Goal: Information Seeking & Learning: Learn about a topic

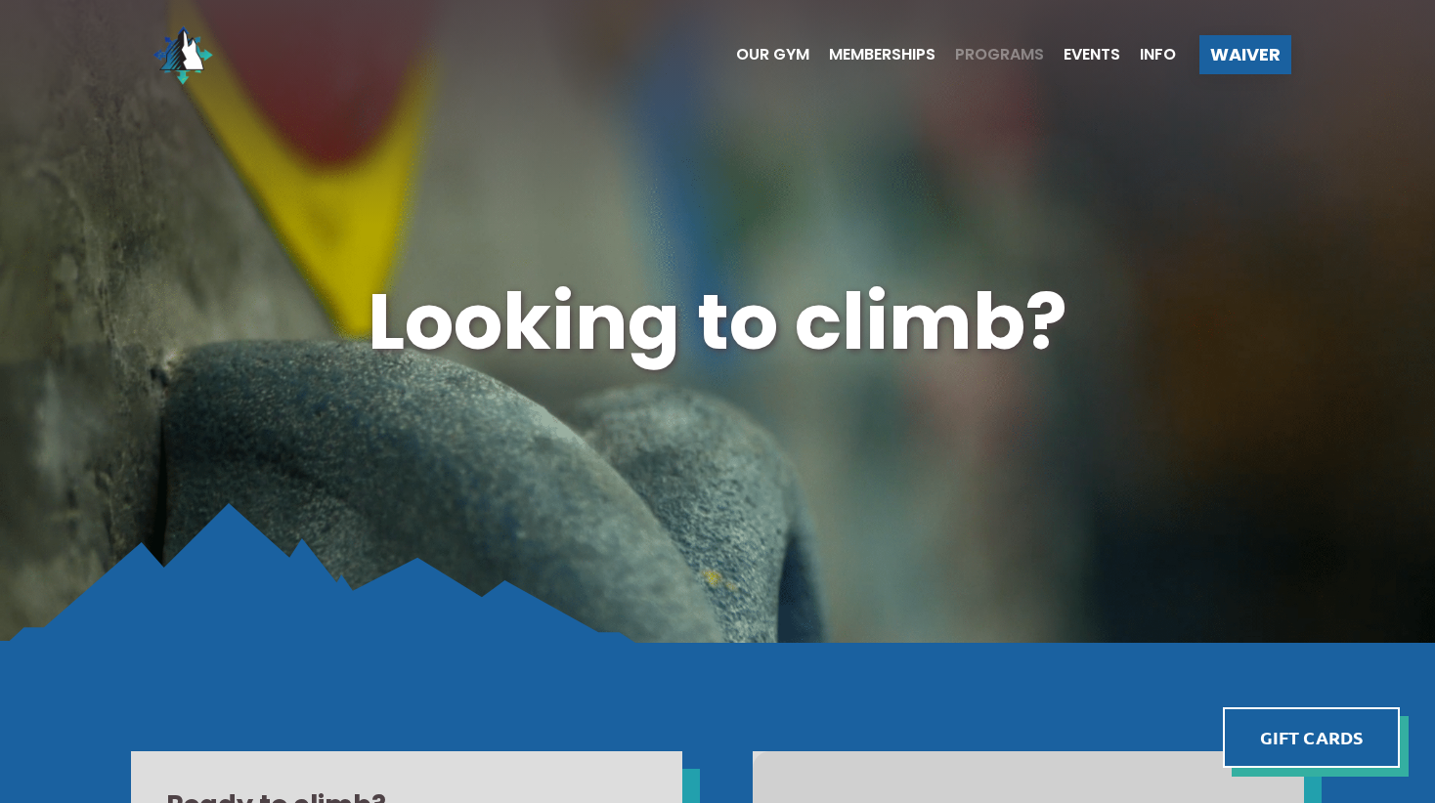
click at [987, 57] on span "Programs" at bounding box center [999, 55] width 89 height 16
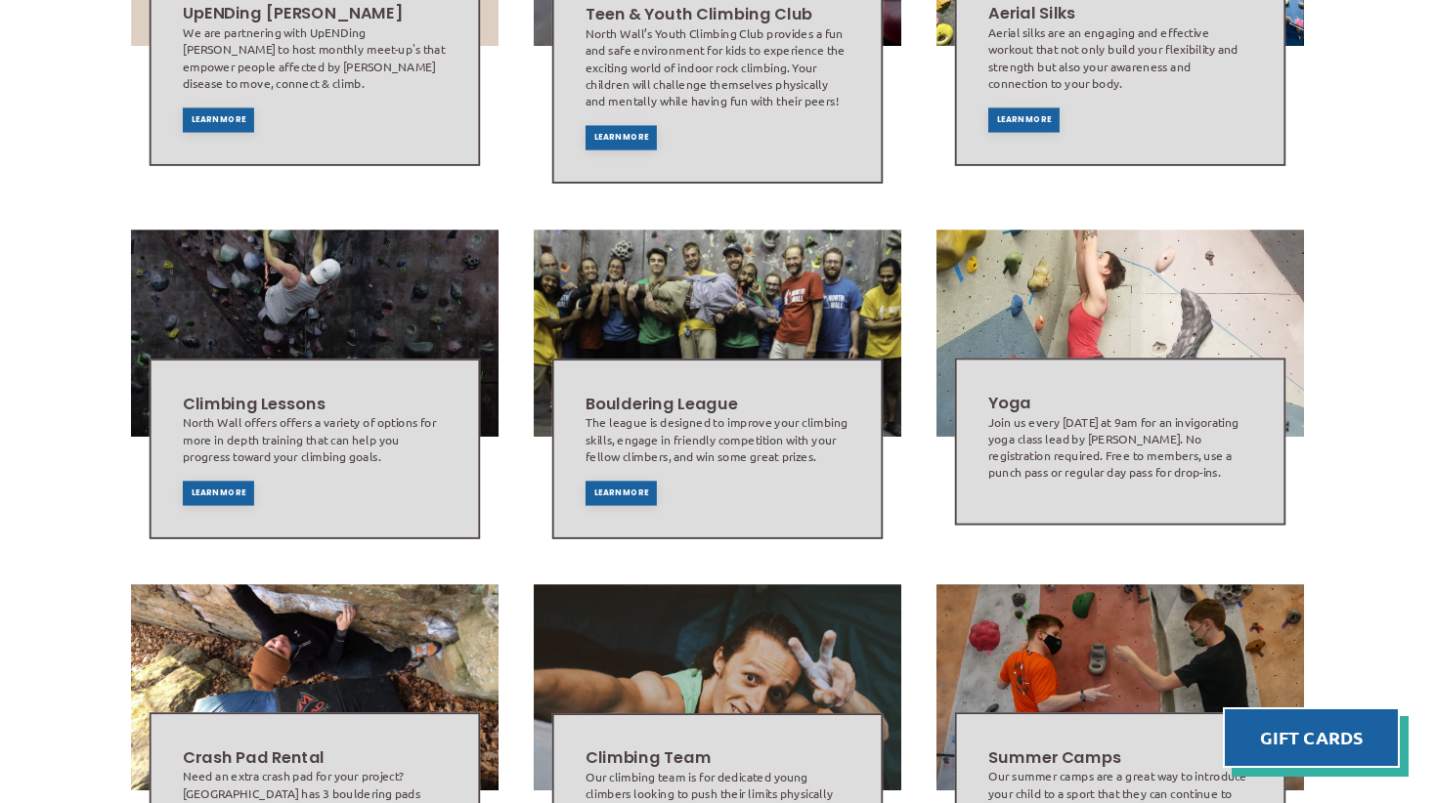
scroll to position [798, 0]
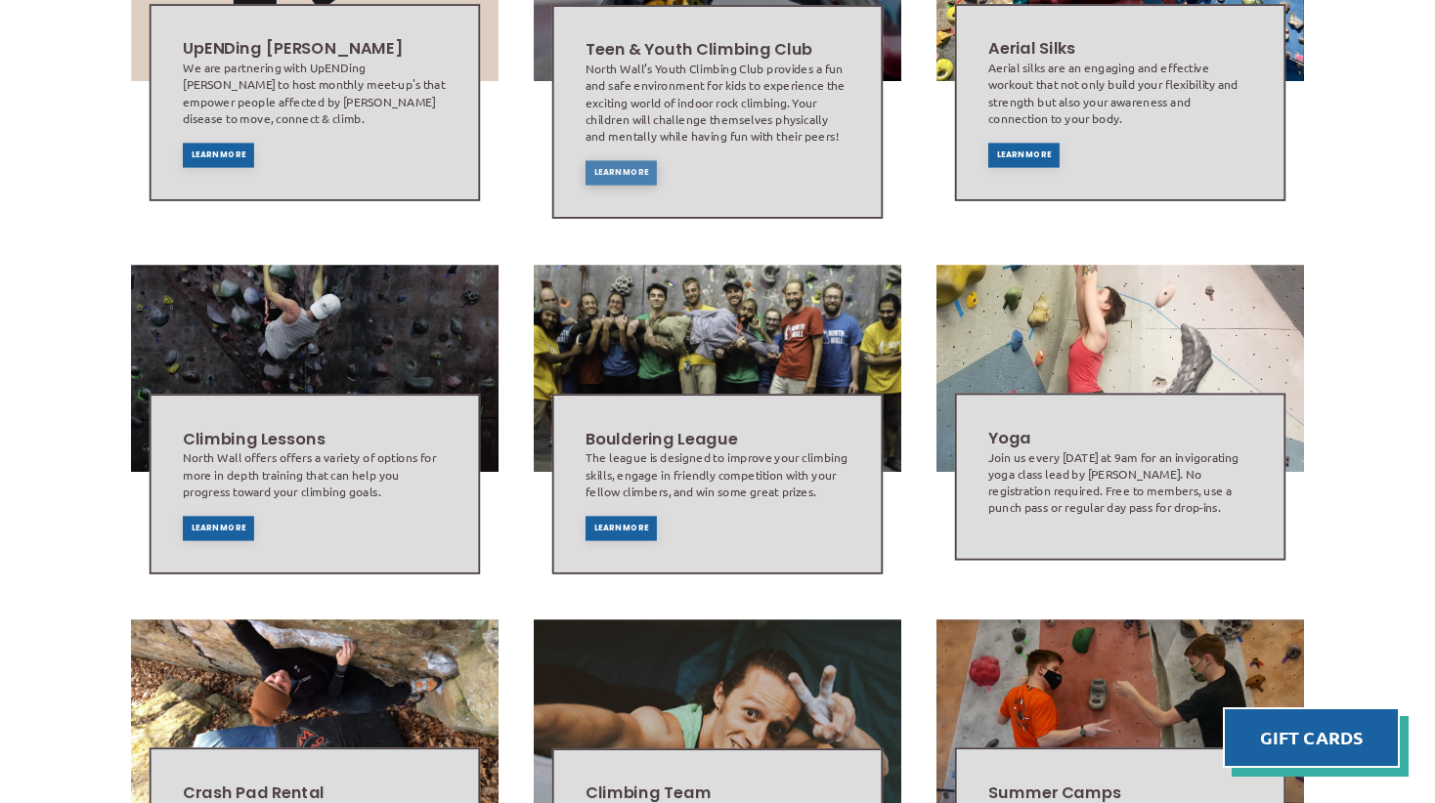
click at [631, 168] on span "Learn More" at bounding box center [621, 172] width 55 height 8
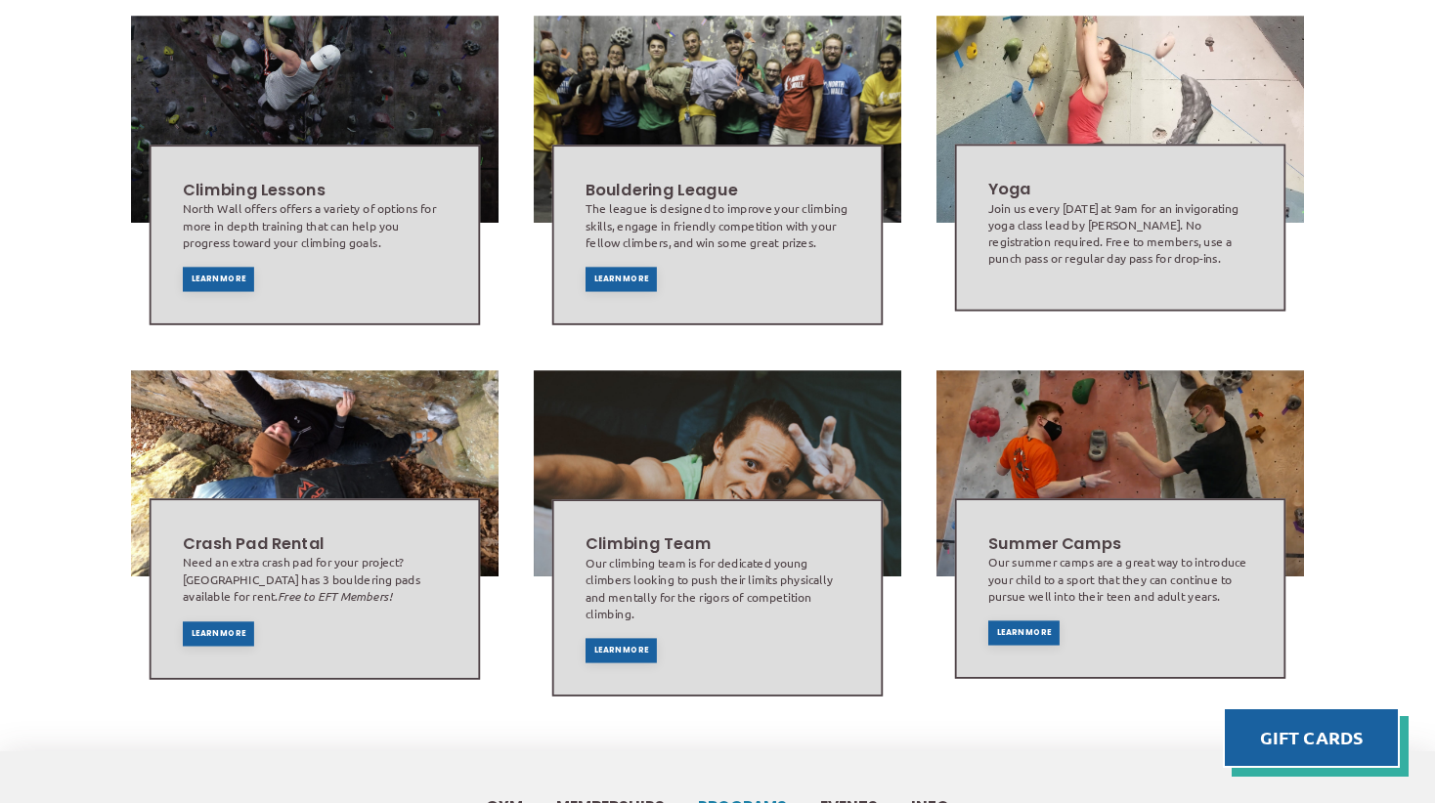
scroll to position [1073, 0]
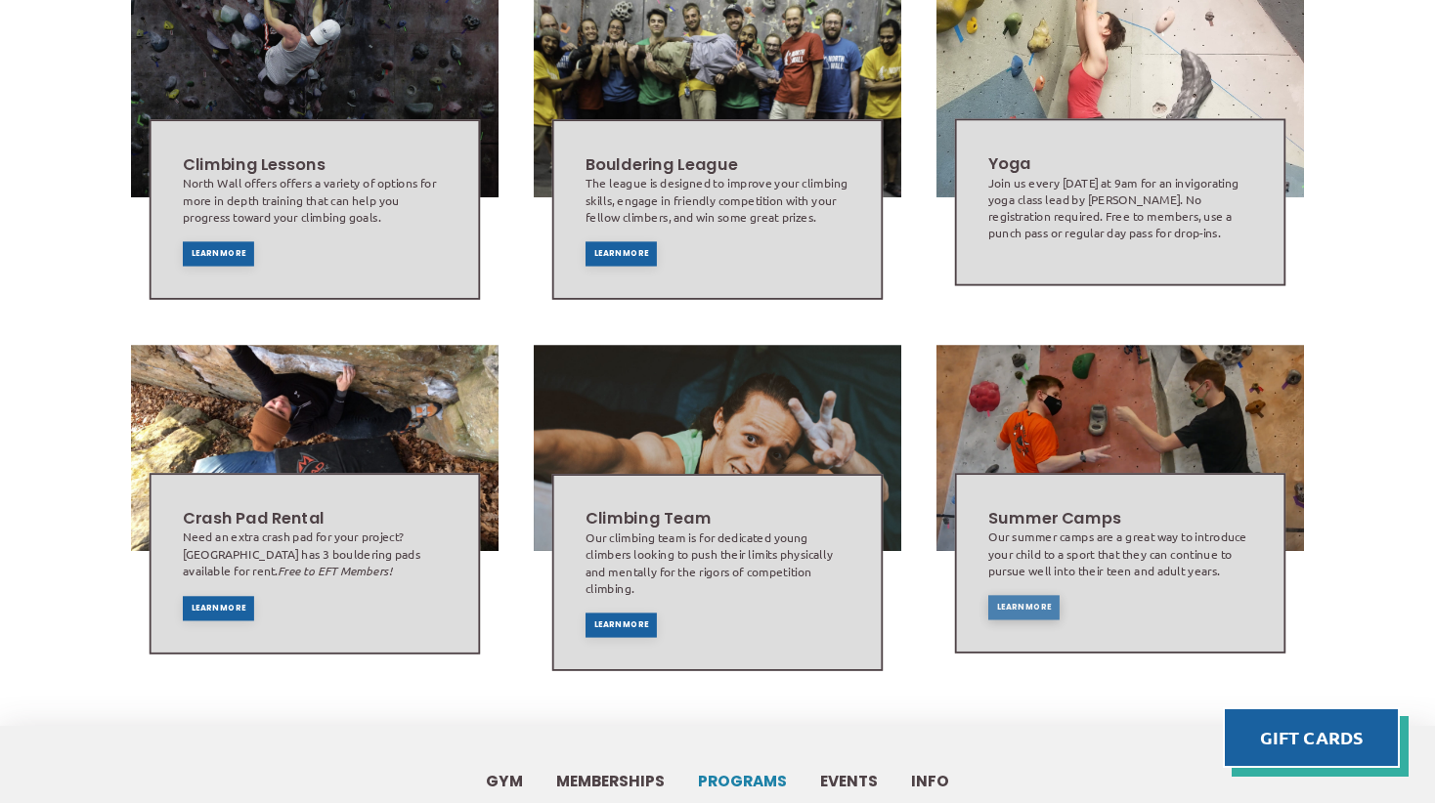
click at [1036, 604] on span "Learn More" at bounding box center [1023, 608] width 55 height 8
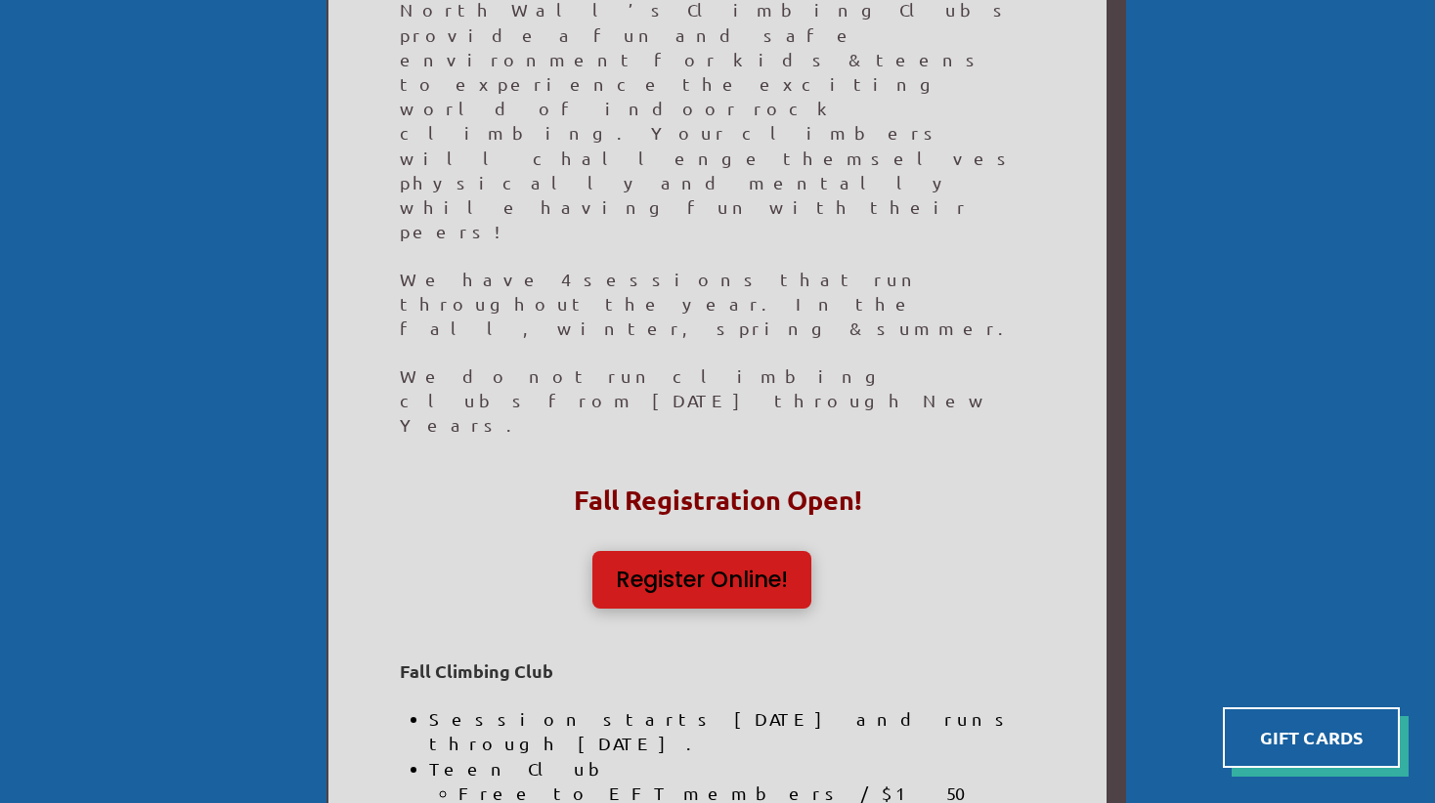
scroll to position [658, 0]
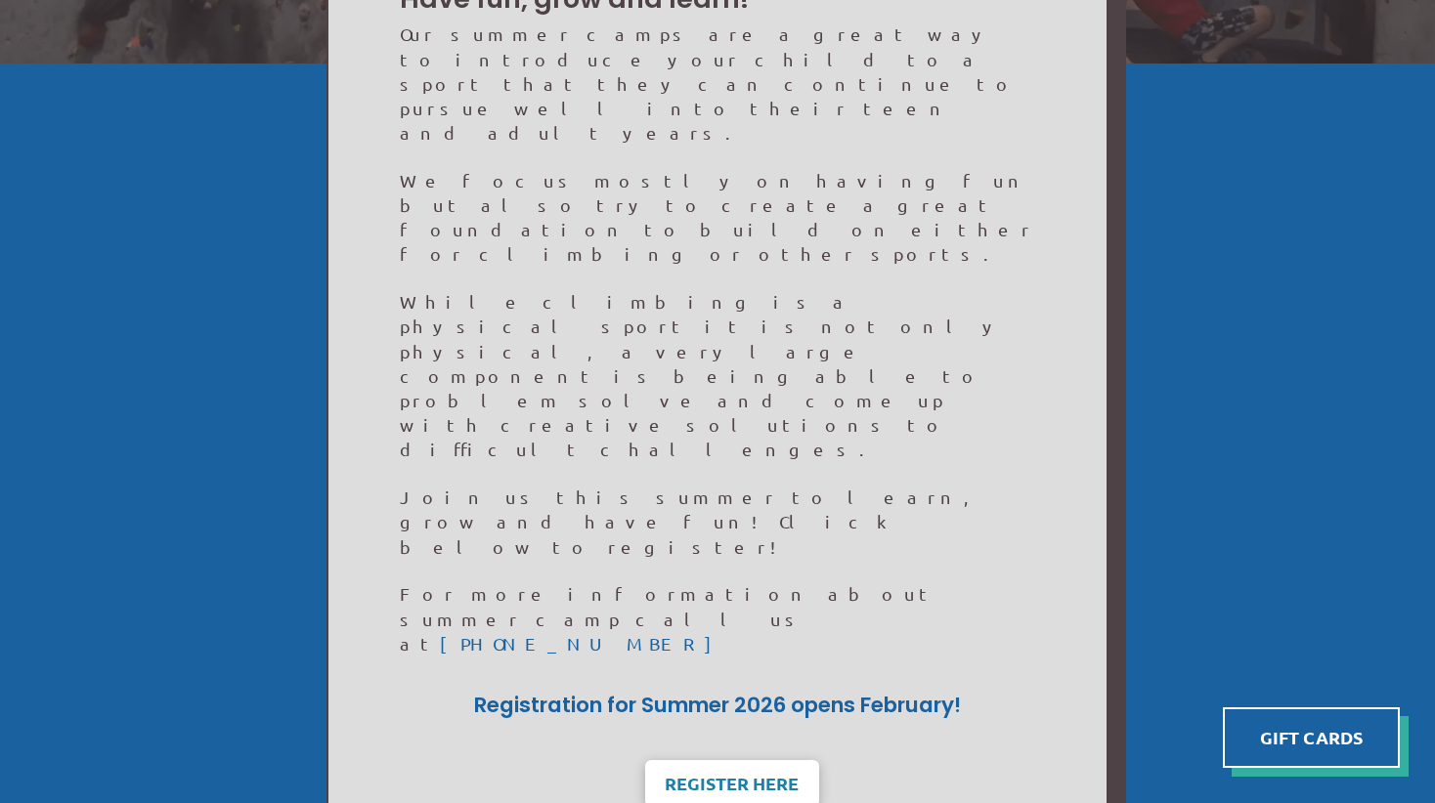
scroll to position [452, 0]
